Goal: Find specific page/section: Find specific page/section

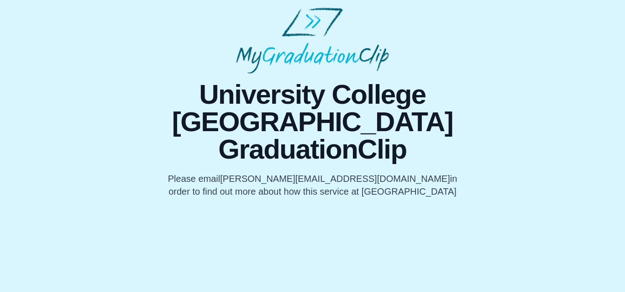
click at [258, 183] on html "University College [GEOGRAPHIC_DATA] GraduationClip Please email [PERSON_NAME][…" at bounding box center [312, 102] width 625 height 205
click at [252, 172] on p "Please email [PERSON_NAME][EMAIL_ADDRESS][DOMAIN_NAME] in order to find out mor…" at bounding box center [312, 185] width 291 height 26
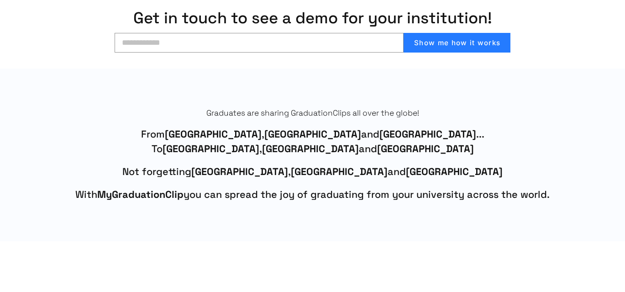
scroll to position [365, 0]
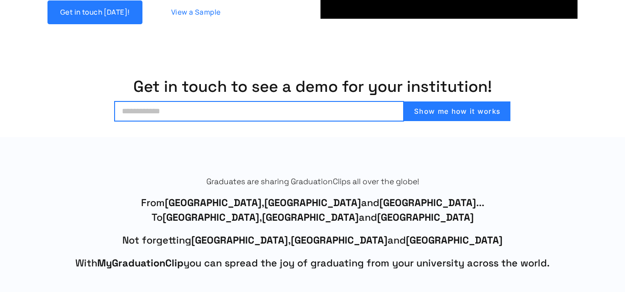
click at [271, 108] on input "email" at bounding box center [259, 111] width 289 height 20
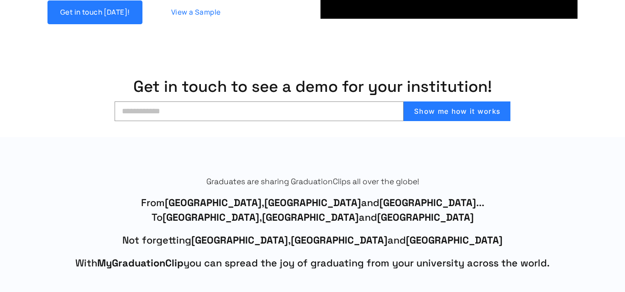
click at [278, 89] on h1 "Get in touch to see a demo for your institution!" at bounding box center [312, 87] width 593 height 18
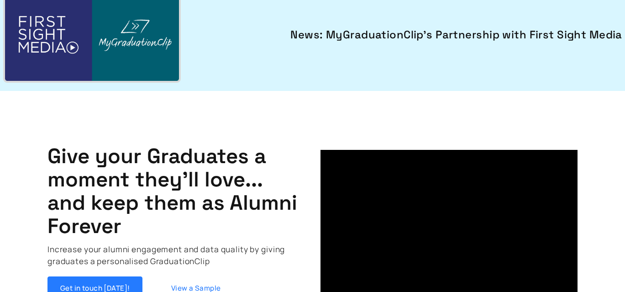
scroll to position [0, 0]
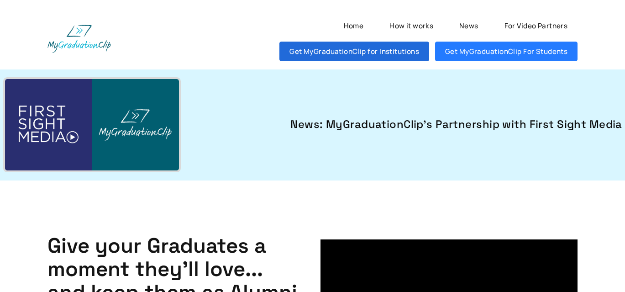
click at [321, 56] on link "Get MyGraduationClip for Institutions" at bounding box center [354, 52] width 150 height 20
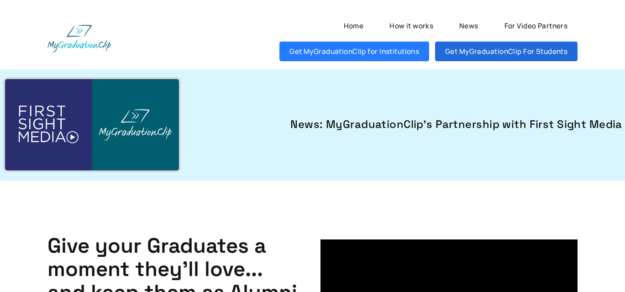
click at [479, 60] on link "Get MyGraduationClip For Students" at bounding box center [506, 52] width 142 height 20
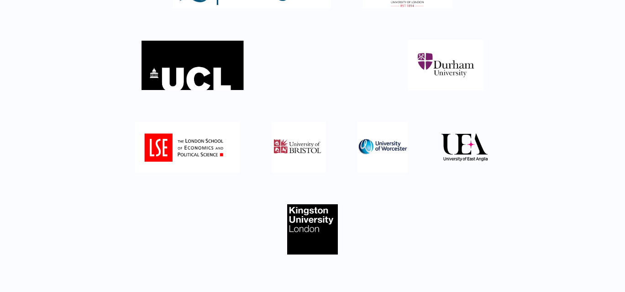
scroll to position [183, 0]
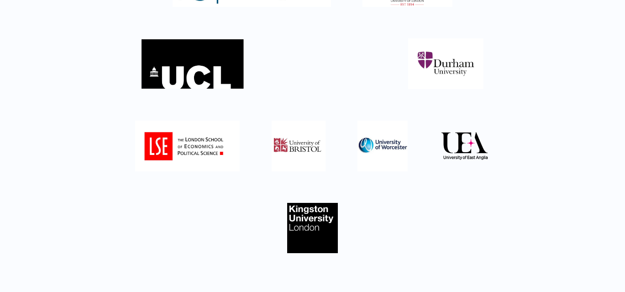
click at [204, 63] on img at bounding box center [192, 63] width 102 height 50
